Goal: Task Accomplishment & Management: Complete application form

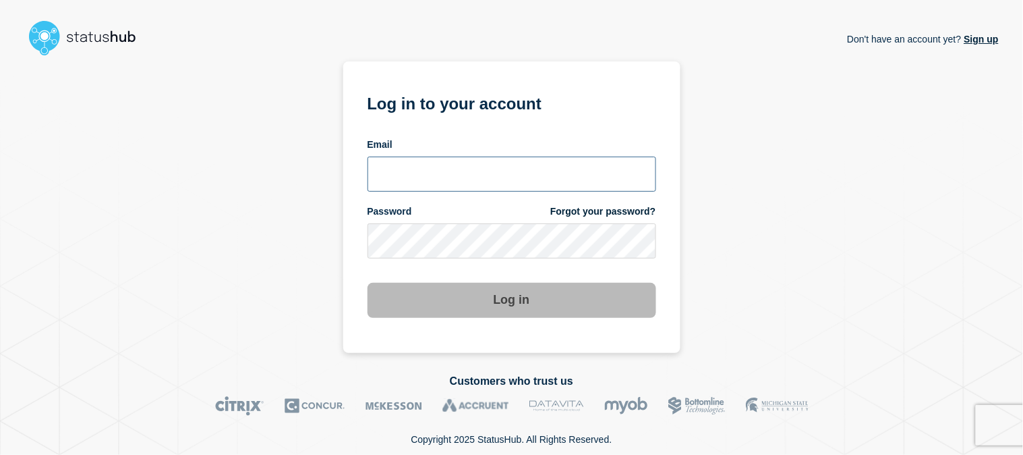
click at [508, 182] on input "email input" at bounding box center [512, 174] width 289 height 35
type input "emeric15@msu.edu"
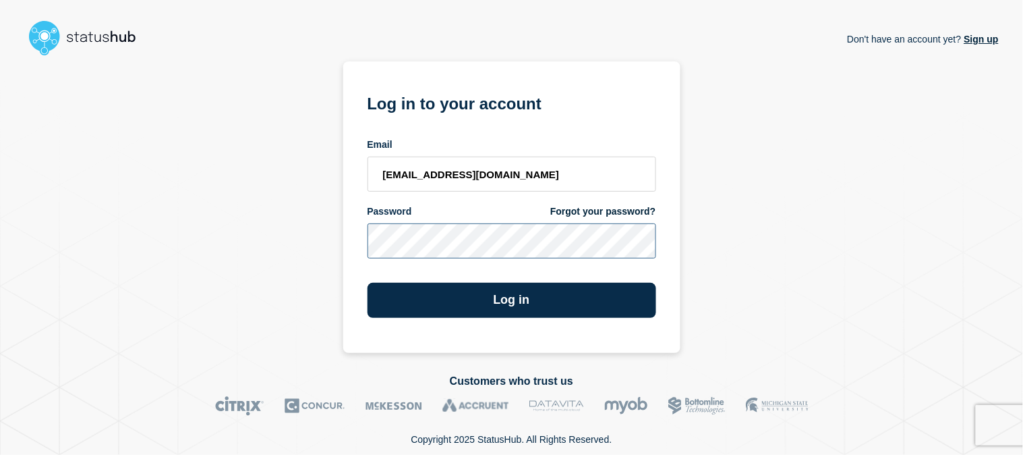
click at [368, 283] on button "Log in" at bounding box center [512, 300] width 289 height 35
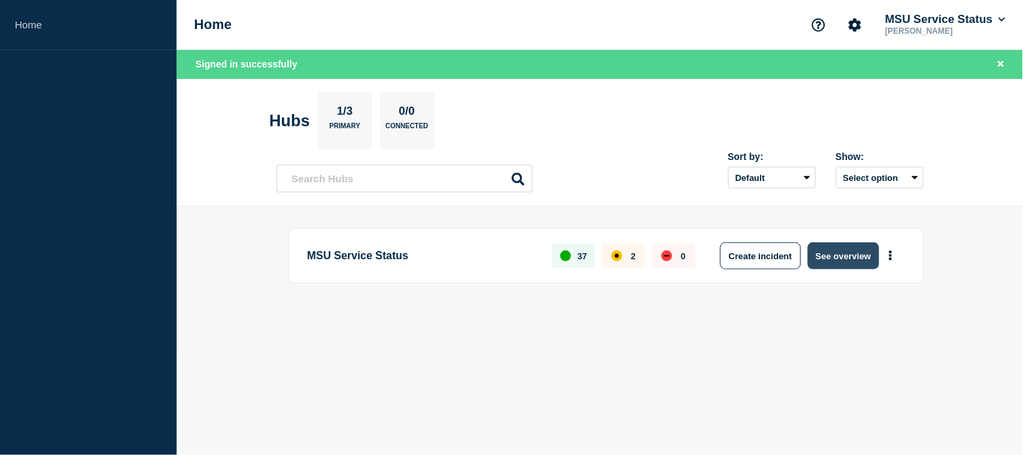
click at [846, 251] on button "See overview" at bounding box center [844, 255] width 72 height 27
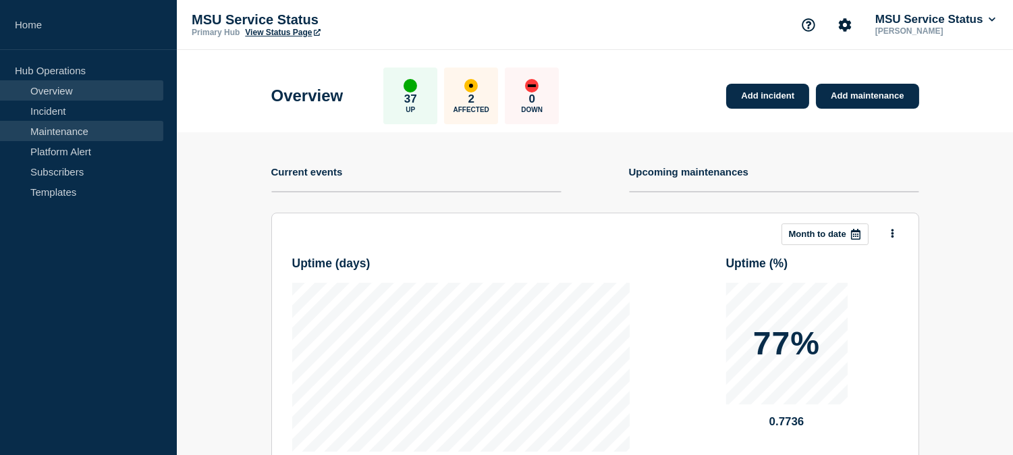
click at [65, 131] on link "Maintenance" at bounding box center [81, 131] width 163 height 20
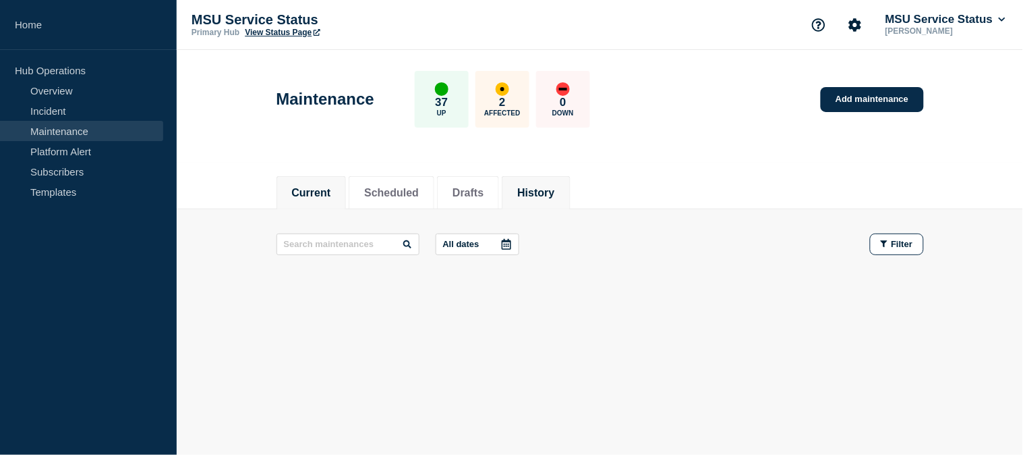
click at [555, 188] on button "History" at bounding box center [535, 193] width 37 height 12
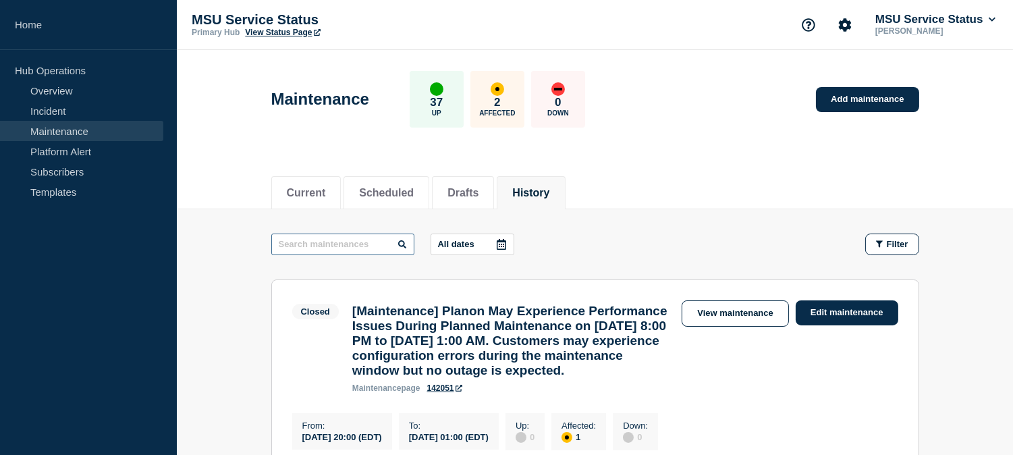
click at [395, 244] on input "text" at bounding box center [342, 244] width 143 height 22
type input "sitecore"
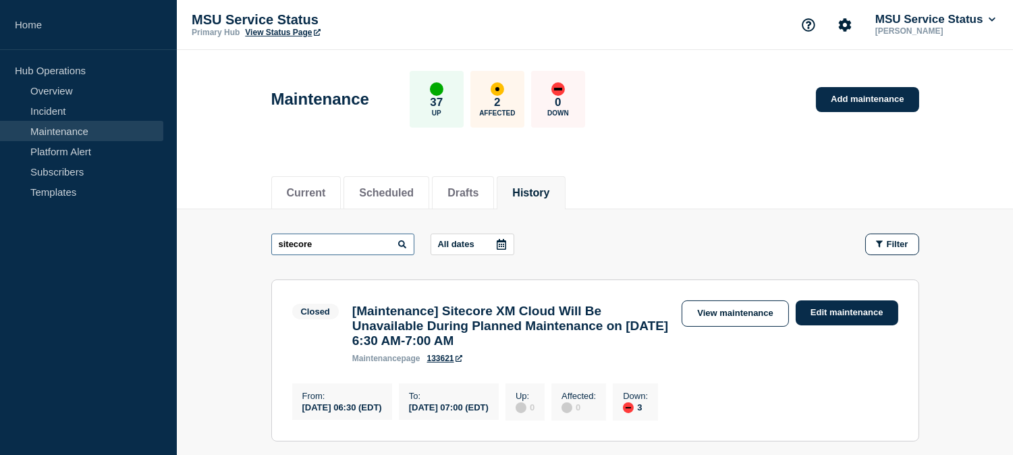
scroll to position [75, 0]
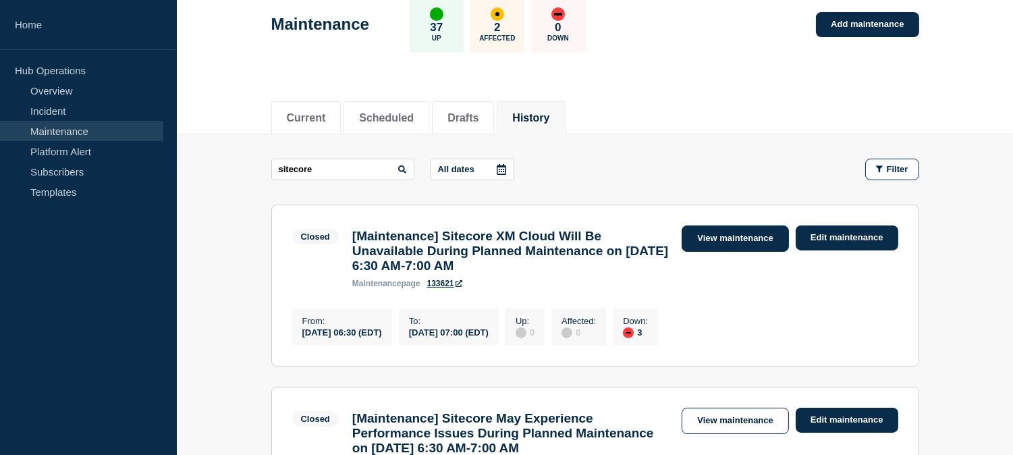
click at [719, 245] on link "View maintenance" at bounding box center [734, 238] width 107 height 26
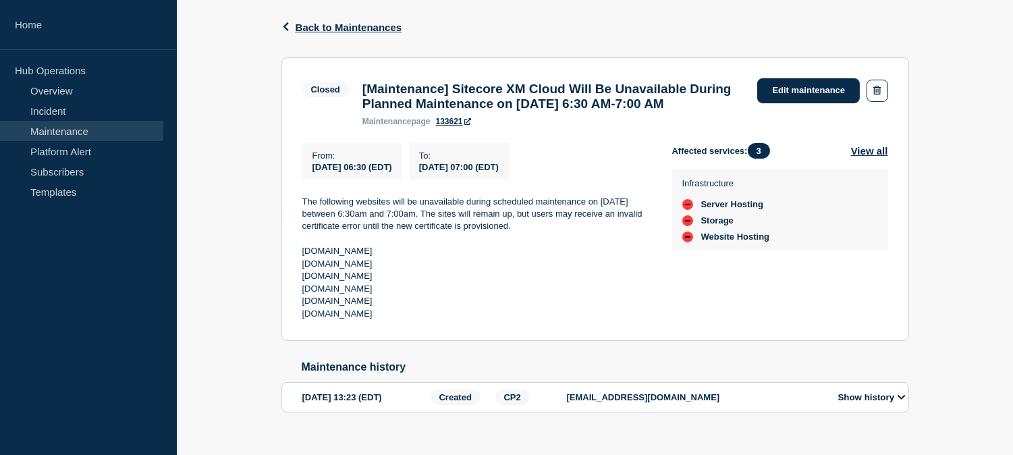
scroll to position [186, 0]
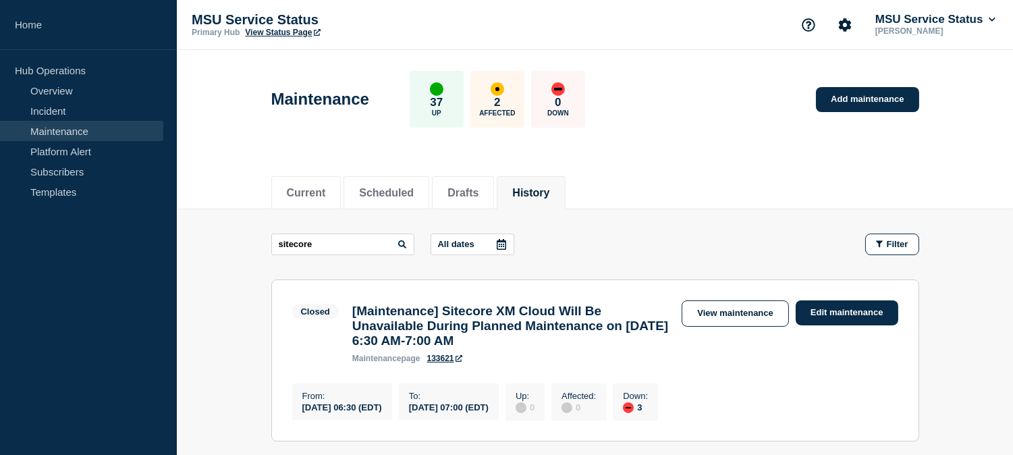
scroll to position [225, 0]
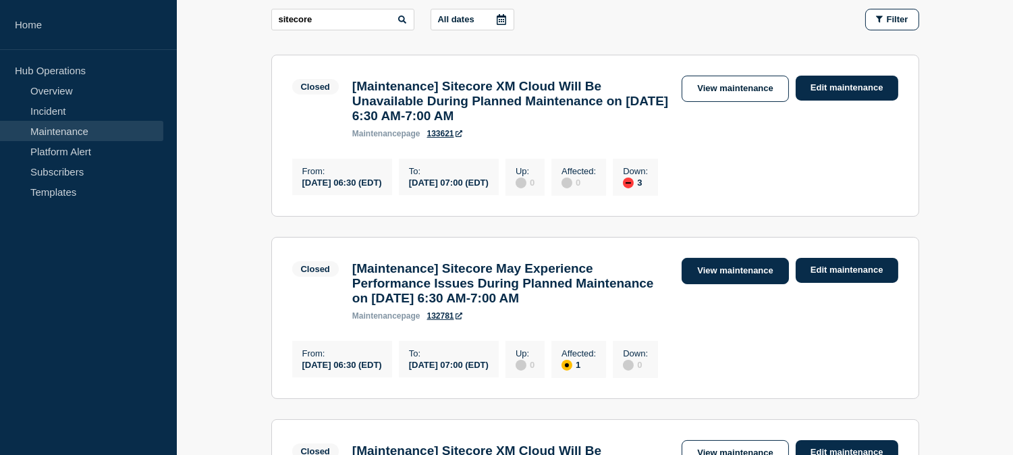
click at [703, 284] on link "View maintenance" at bounding box center [734, 271] width 107 height 26
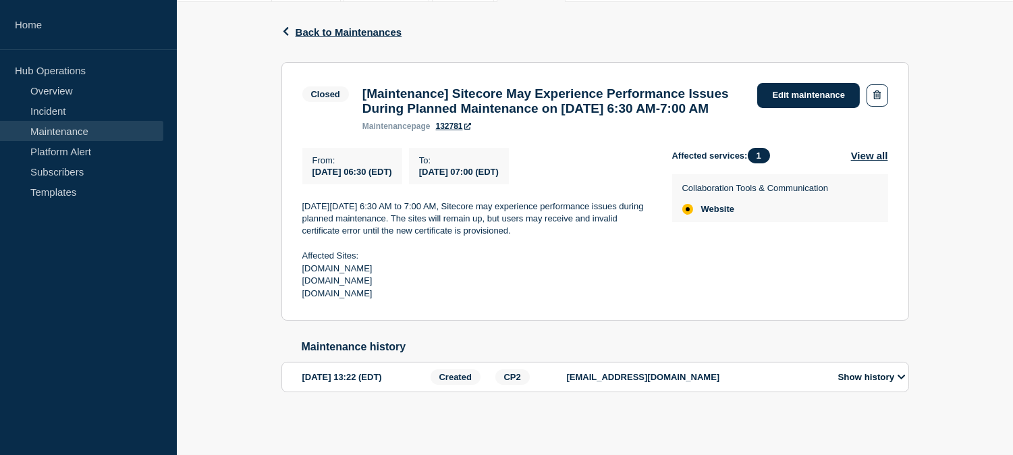
scroll to position [225, 0]
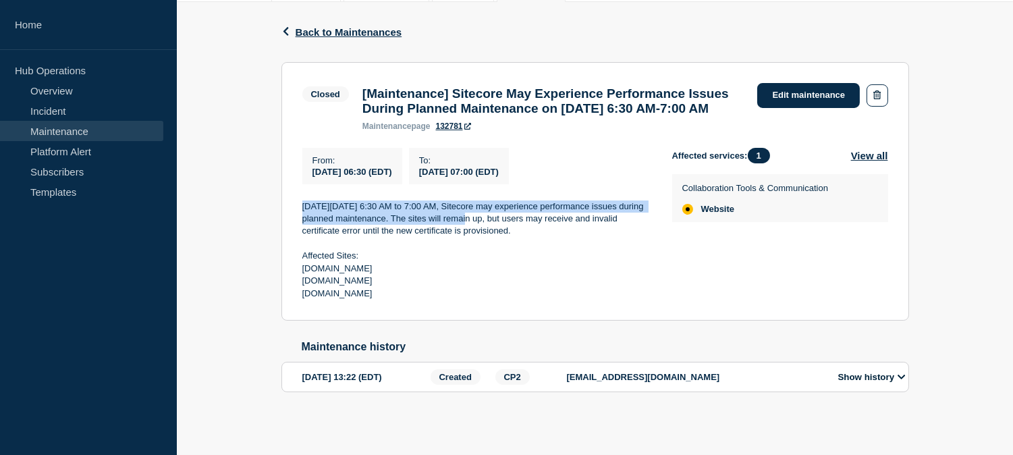
drag, startPoint x: 494, startPoint y: 227, endPoint x: 300, endPoint y: 211, distance: 194.4
click at [300, 211] on section "Closed [Maintenance] Sitecore May Experience Performance Issues During Planned …" at bounding box center [594, 191] width 627 height 259
copy p "On Thursday, August 14, 2025 from 6:30 AM to 7:00 AM, Sitecore may experience p…"
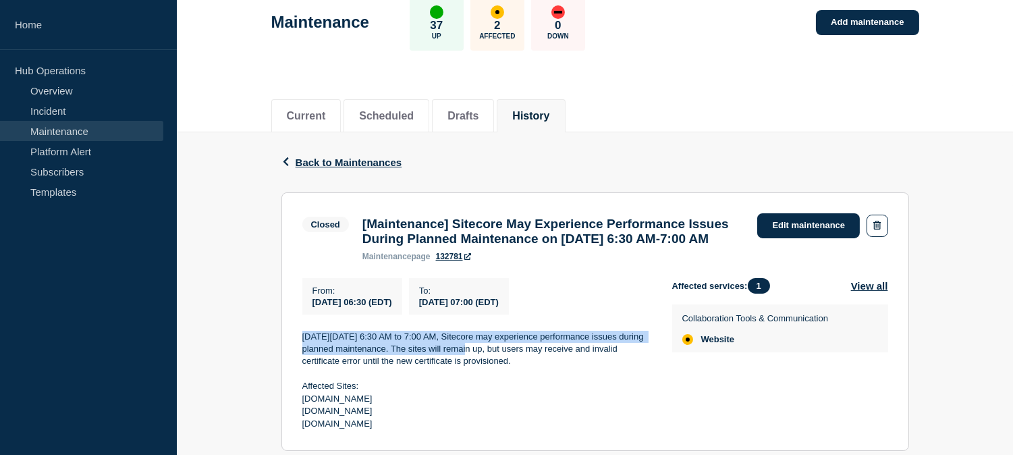
scroll to position [150, 0]
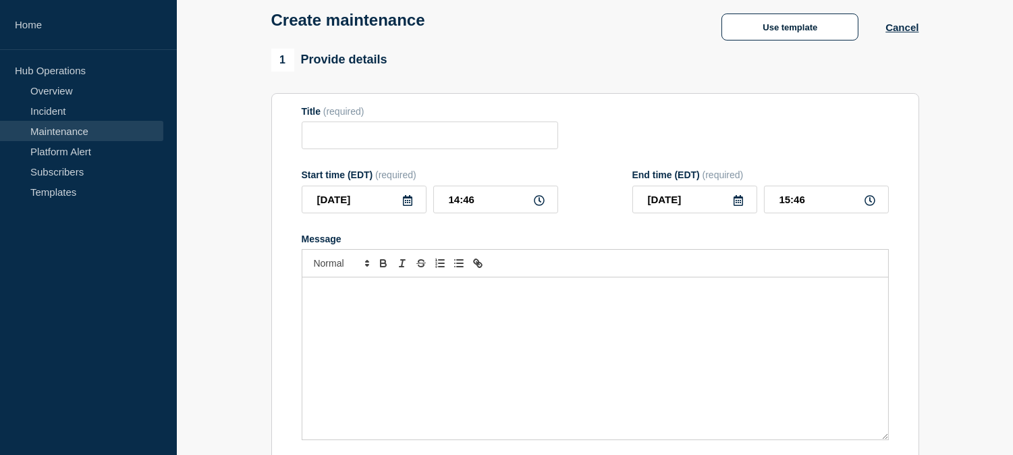
scroll to position [150, 0]
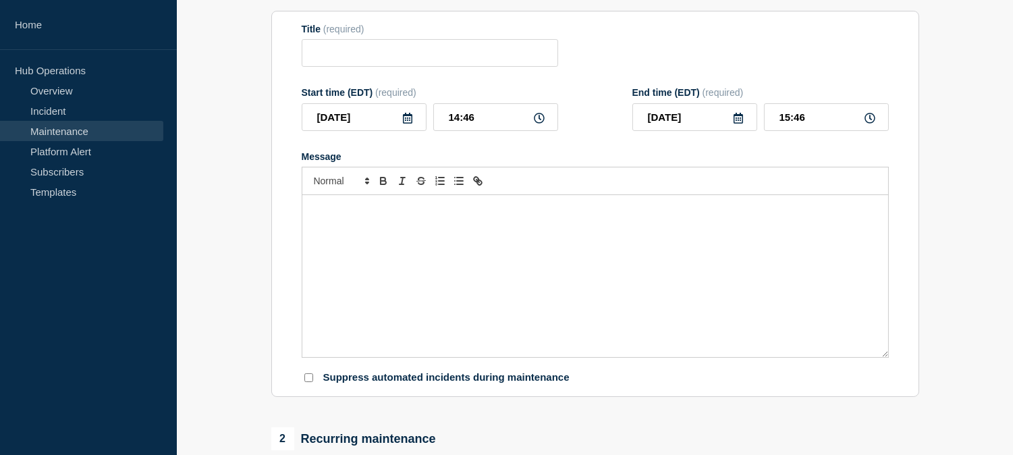
click at [522, 273] on div "Message" at bounding box center [595, 276] width 586 height 162
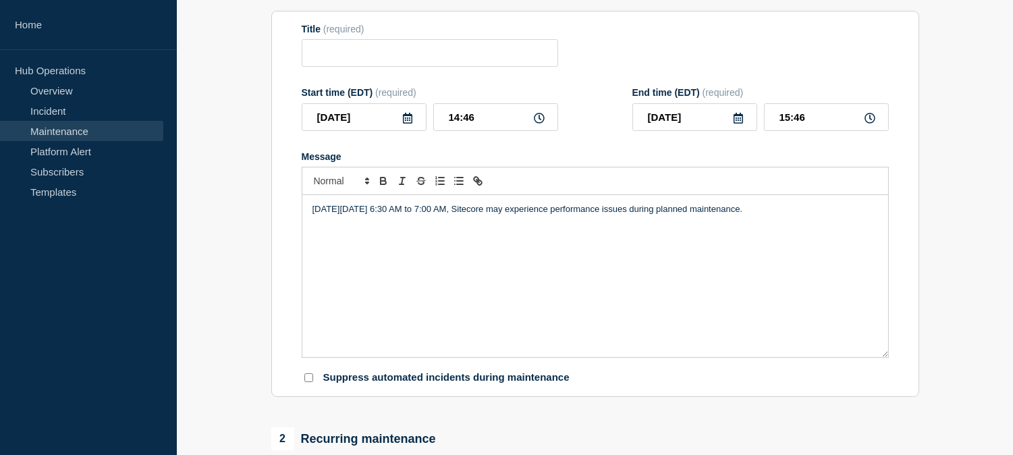
click at [341, 211] on p "On Thursday, August 14, 2025 from 6:30 AM to 7:00 AM, Sitecore may experience p…" at bounding box center [594, 209] width 565 height 12
click at [380, 211] on p "On Tuesday, August 14, 2025 from 6:30 AM to 7:00 AM, Sitecore may experience pe…" at bounding box center [594, 209] width 565 height 12
click at [470, 211] on p "On Tuesday, September 30, 2025 from 6:30 AM to 7:00 AM, Sitecore may experience…" at bounding box center [594, 209] width 565 height 12
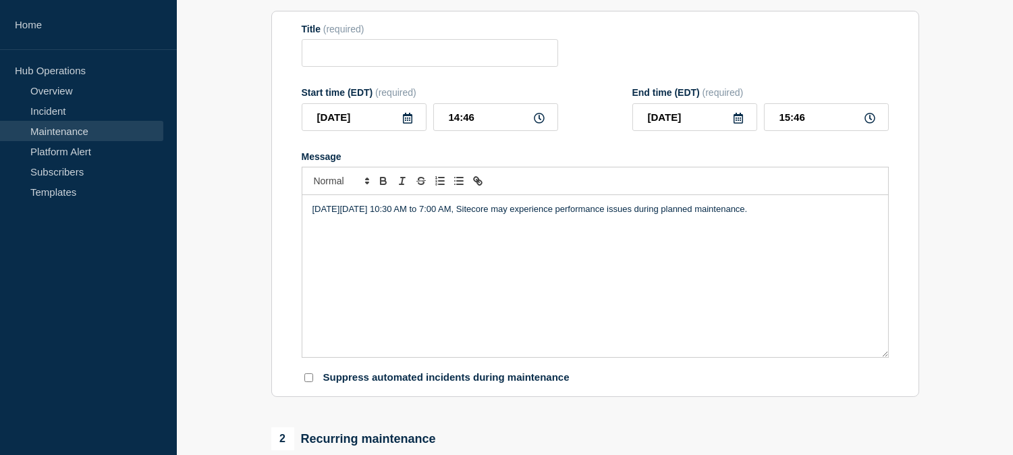
click at [482, 213] on p "On Tuesday, September 30, 2025 from 10:30 AM to 7:00 AM, Sitecore may experienc…" at bounding box center [594, 209] width 565 height 12
drag, startPoint x: 861, startPoint y: 211, endPoint x: 277, endPoint y: 231, distance: 584.0
click at [277, 231] on section "Title (required) Start time (EDT) (required) 2025-09-26 14:46 End time (EDT) (r…" at bounding box center [595, 204] width 648 height 387
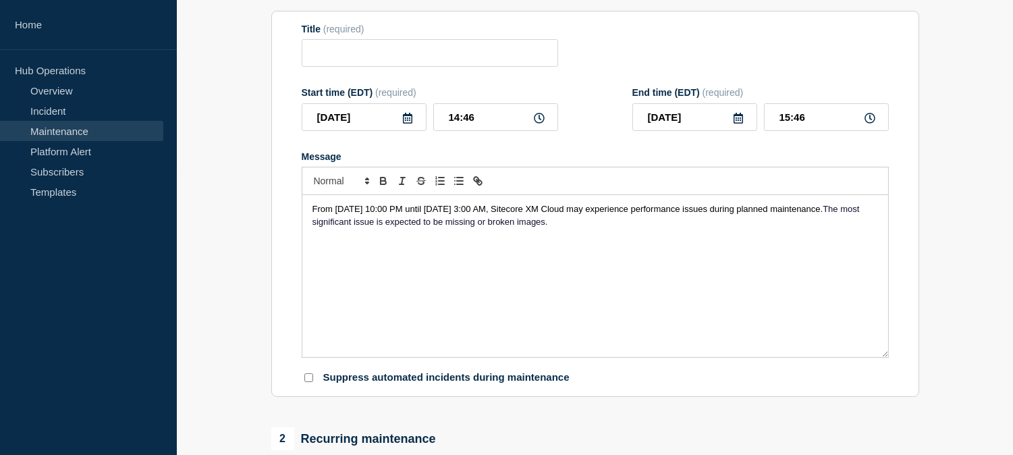
click at [589, 210] on span "From Tuesday, September 30, 2025 at 10:00 PM until Friday, October 3, 2025 at 3…" at bounding box center [567, 209] width 511 height 10
click at [405, 123] on icon at bounding box center [407, 118] width 9 height 11
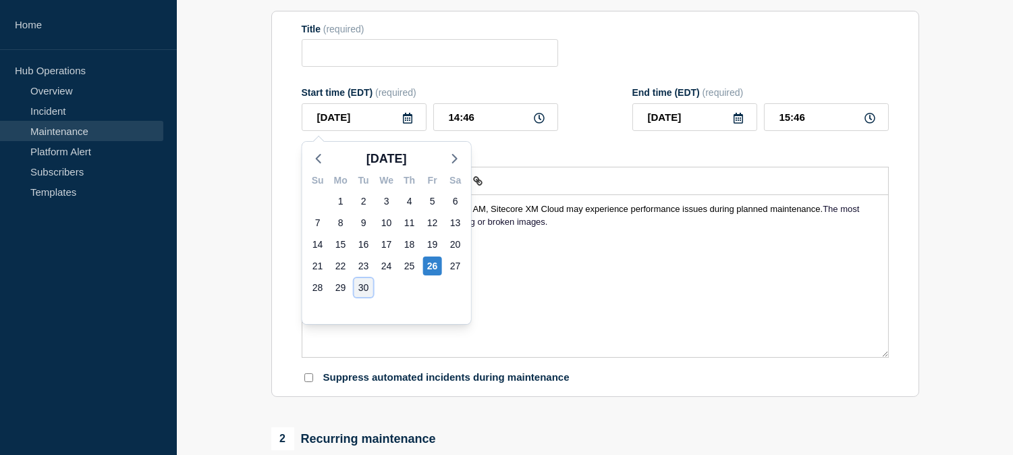
click at [362, 287] on div "30" at bounding box center [363, 287] width 19 height 19
type input "2025-09-30"
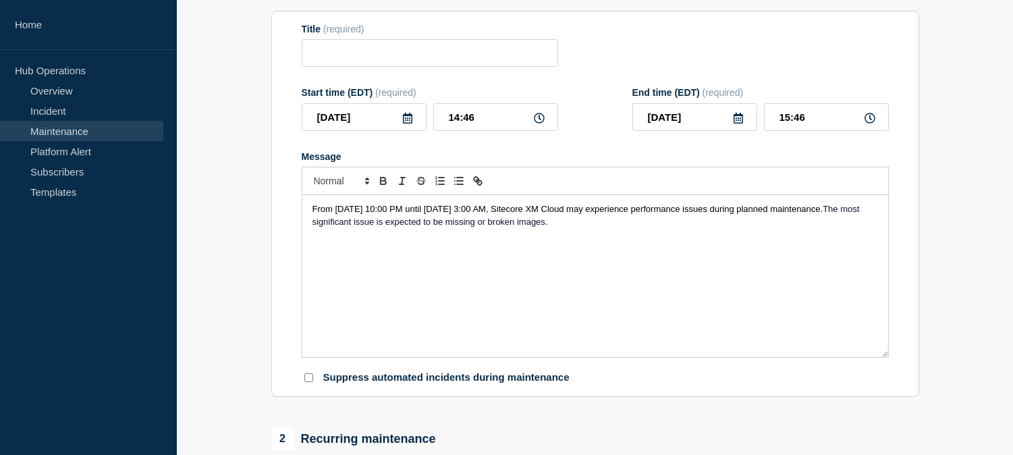
click at [739, 122] on icon at bounding box center [738, 118] width 11 height 11
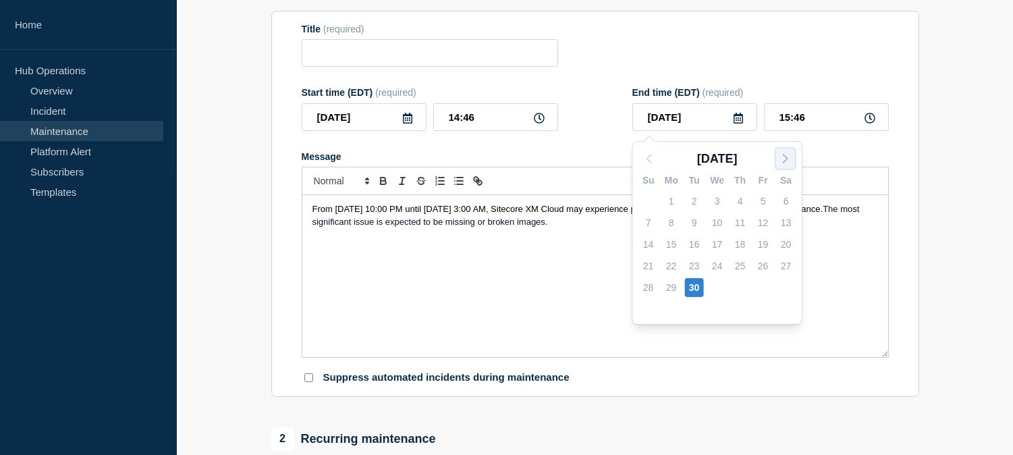
click at [787, 159] on polyline "button" at bounding box center [785, 159] width 4 height 8
click at [714, 204] on div "1" at bounding box center [717, 201] width 19 height 19
type input "2025-10-01"
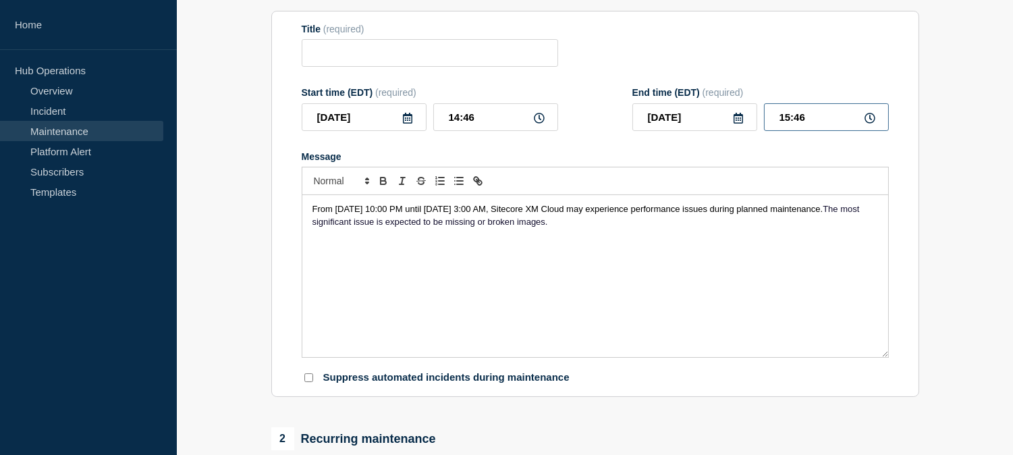
drag, startPoint x: 818, startPoint y: 117, endPoint x: 759, endPoint y: 122, distance: 59.6
click at [759, 121] on div "2025-10-01 15:46" at bounding box center [760, 117] width 256 height 28
type input "03:00"
click at [428, 126] on div "2025-09-30 14:46" at bounding box center [430, 117] width 256 height 28
click at [456, 117] on input "10:__" at bounding box center [495, 117] width 125 height 28
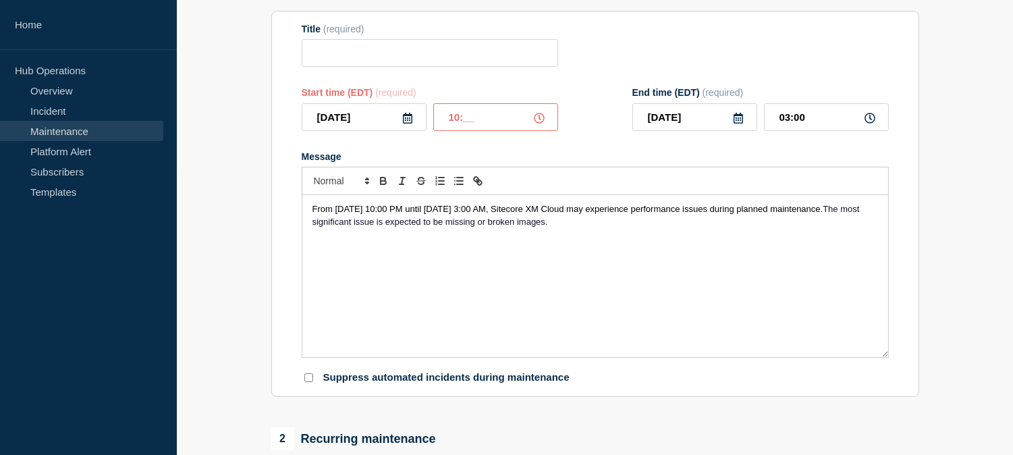
drag, startPoint x: 489, startPoint y: 126, endPoint x: 436, endPoint y: 131, distance: 53.5
click at [436, 131] on input "10:__" at bounding box center [495, 117] width 125 height 28
type input "22:00"
type input "10:14"
click at [601, 126] on div "Start time (EDT) (required) 2025-09-30 22:00 End time (EDT) (required) 2025-10-…" at bounding box center [595, 109] width 587 height 44
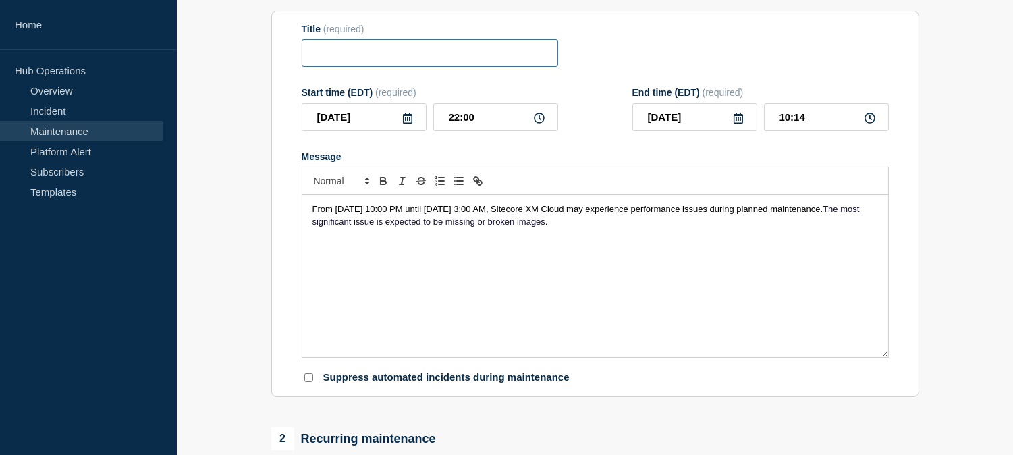
click at [447, 57] on input "Title" at bounding box center [430, 53] width 256 height 28
paste input "[Maintenance] Sitecore XM Cloud May Experience Performance Issues During Planne…"
click at [471, 54] on input "[Maintenance] Sitecore XM Cloud May Experience Performance Issues During Planne…" at bounding box center [430, 53] width 256 height 28
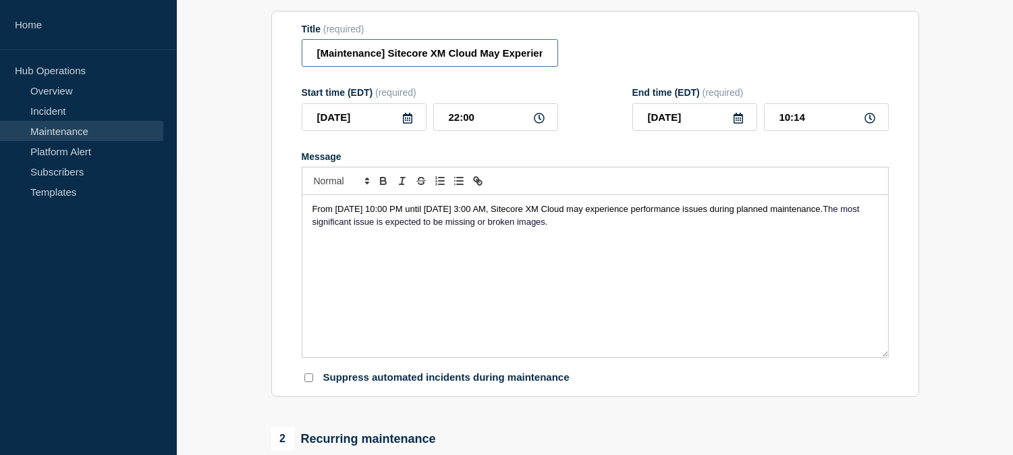
type input "[Maintenance] Sitecore XM Cloud May Experience Performance Issues During Planne…"
click at [599, 220] on span "The most significant issue is expected to be missing or broken images." at bounding box center [587, 215] width 550 height 22
click at [738, 211] on span "From Tuesday, September 30, 2025 at 10:00 PM until Friday, October 1, 2025 at 3…" at bounding box center [567, 209] width 511 height 10
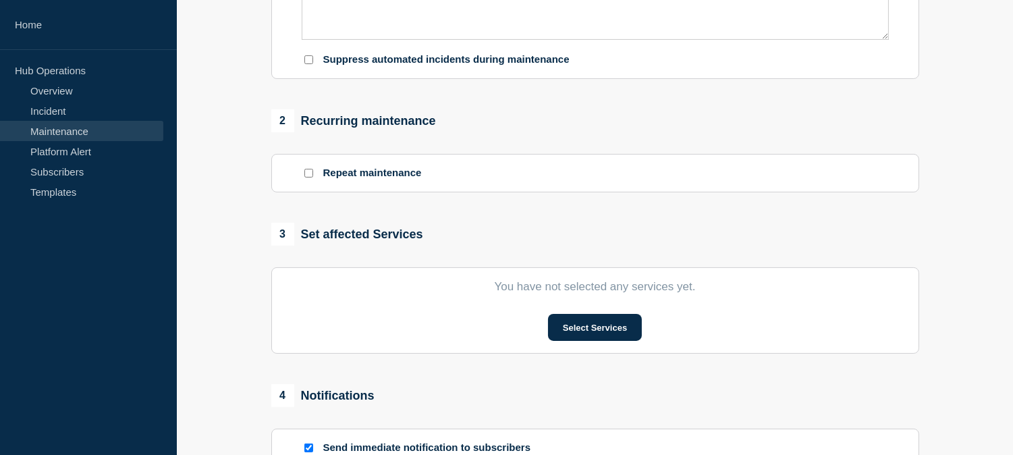
scroll to position [599, 0]
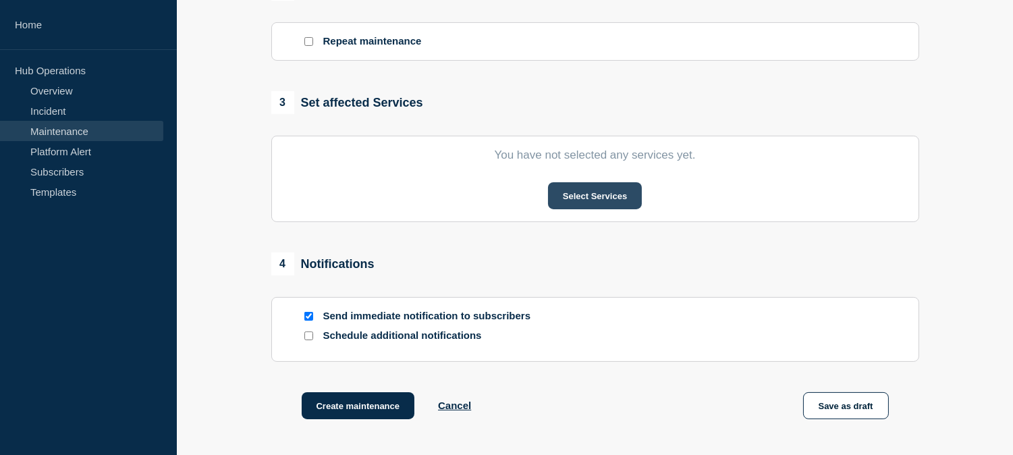
click at [601, 200] on button "Select Services" at bounding box center [595, 195] width 94 height 27
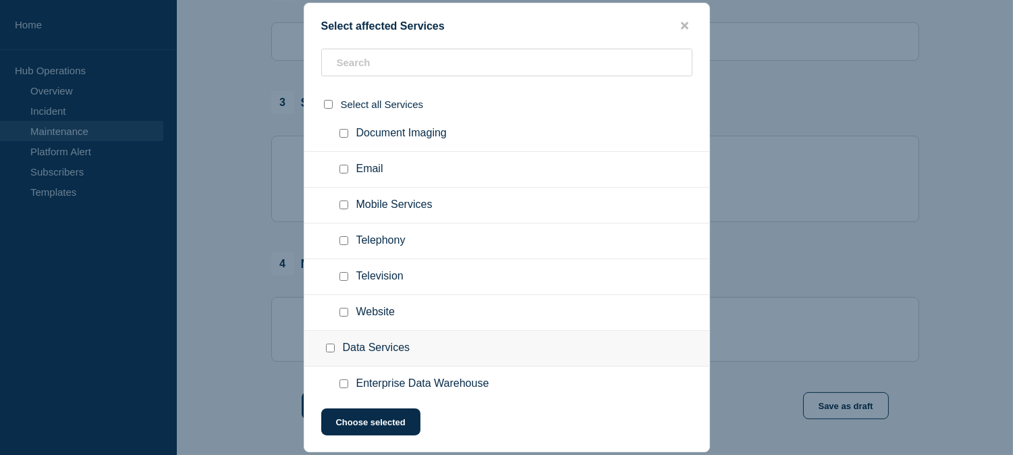
scroll to position [524, 0]
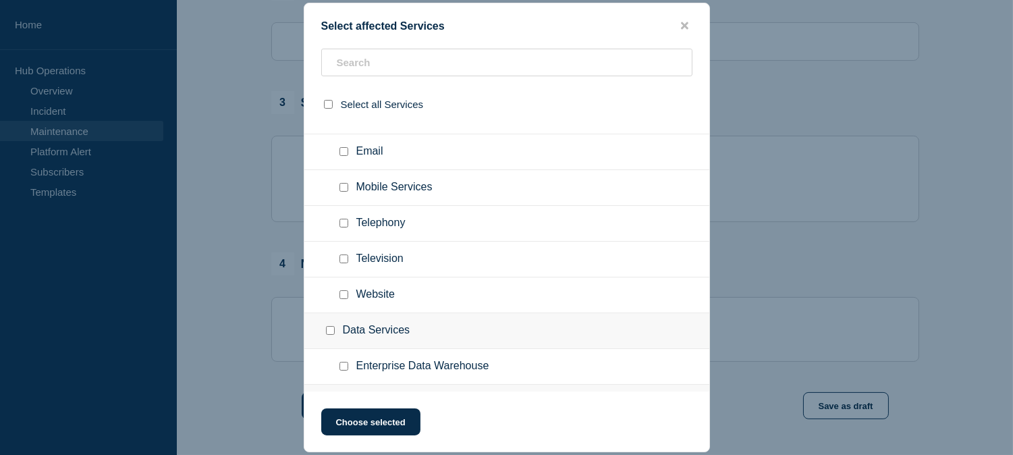
click at [342, 290] on input "Website checkbox" at bounding box center [343, 294] width 9 height 9
checkbox input "true"
click at [379, 420] on button "Choose selected" at bounding box center [370, 421] width 99 height 27
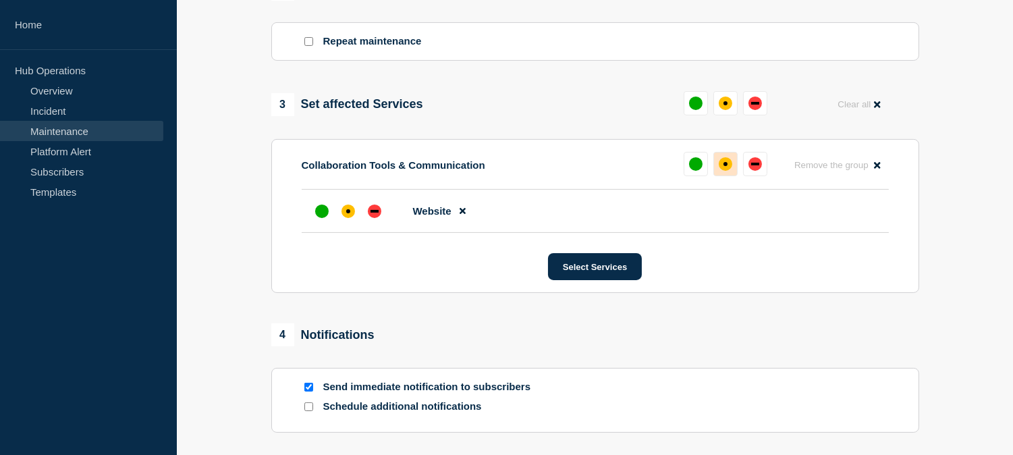
click at [727, 159] on button at bounding box center [725, 164] width 24 height 24
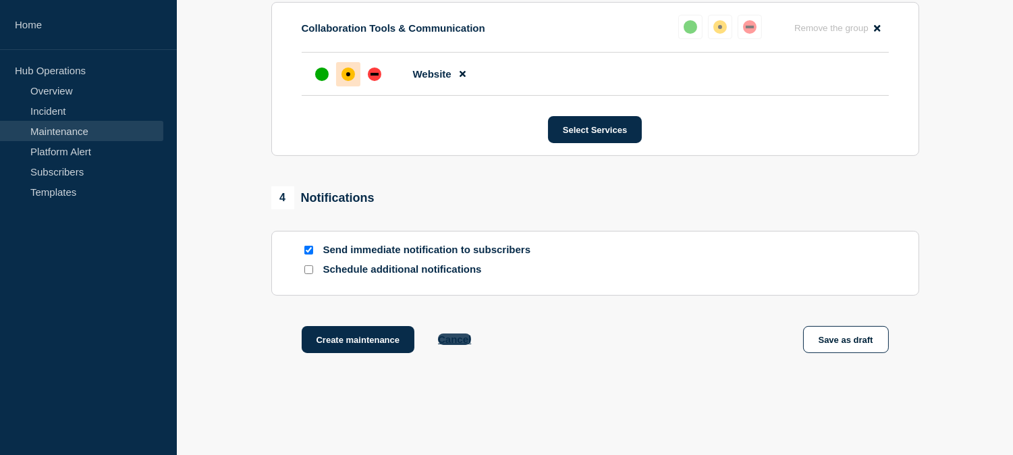
scroll to position [794, 0]
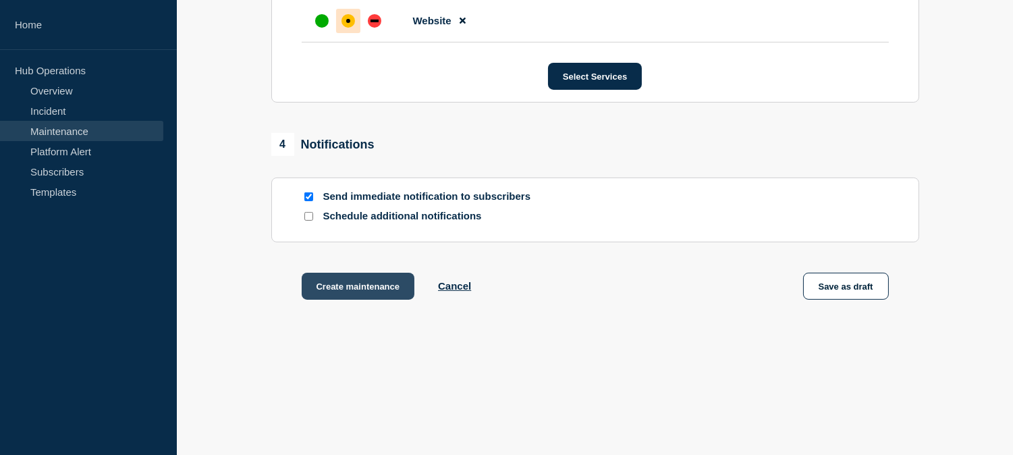
click at [370, 293] on button "Create maintenance" at bounding box center [358, 286] width 113 height 27
